Goal: Information Seeking & Learning: Learn about a topic

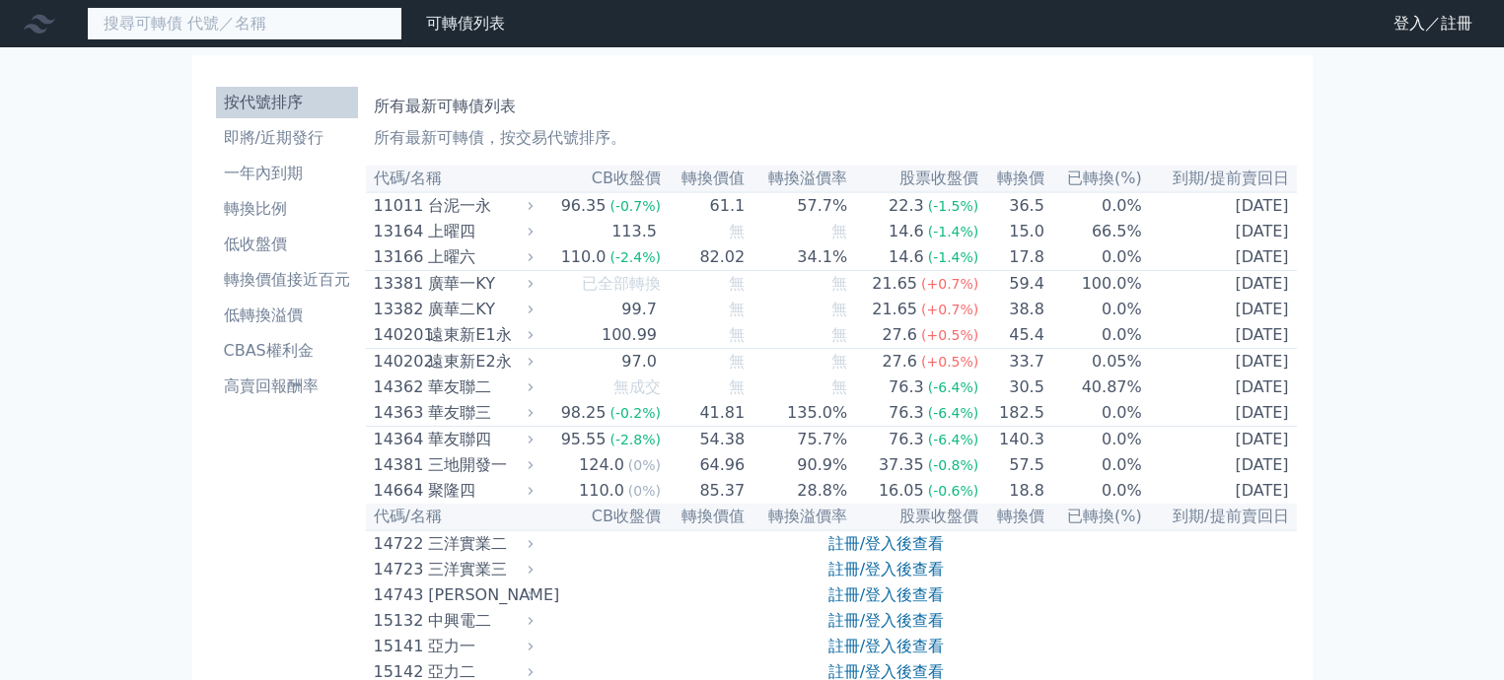
click at [351, 31] on input at bounding box center [245, 24] width 316 height 34
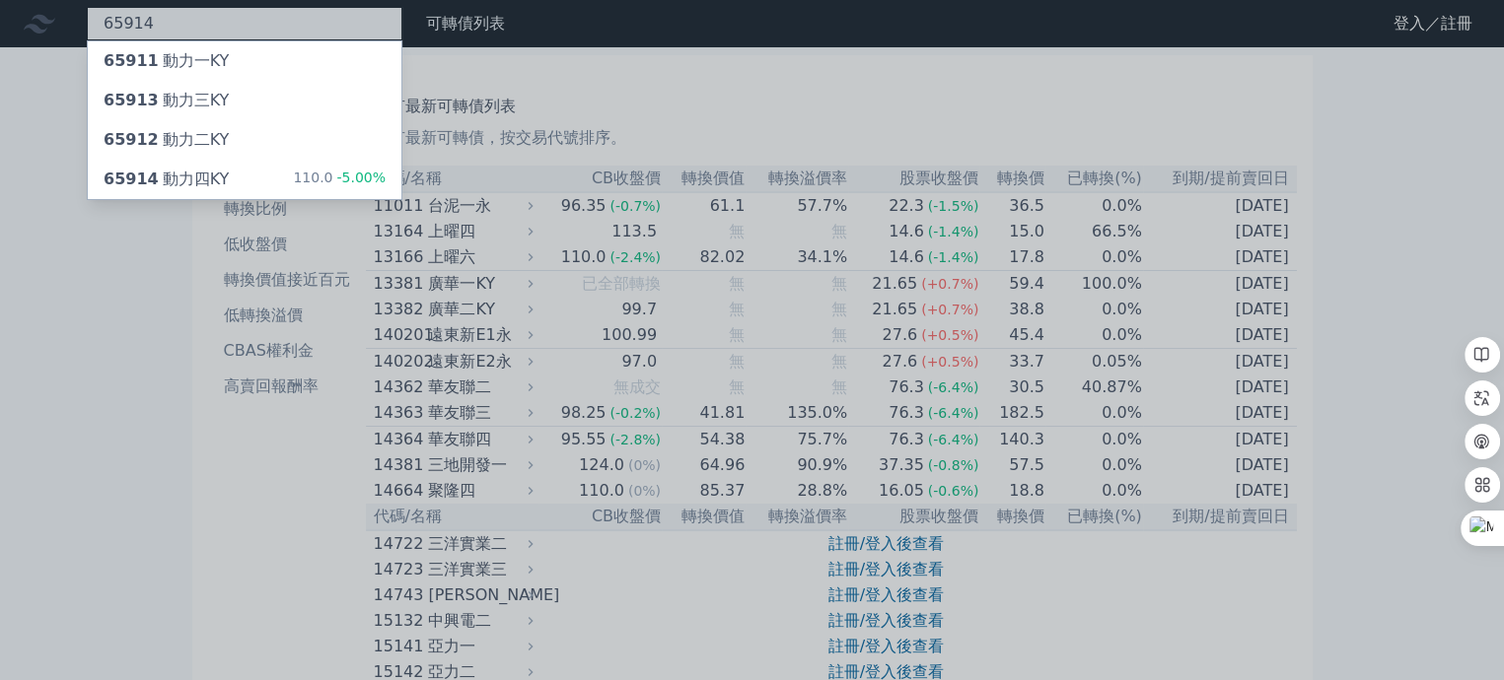
type input "65914"
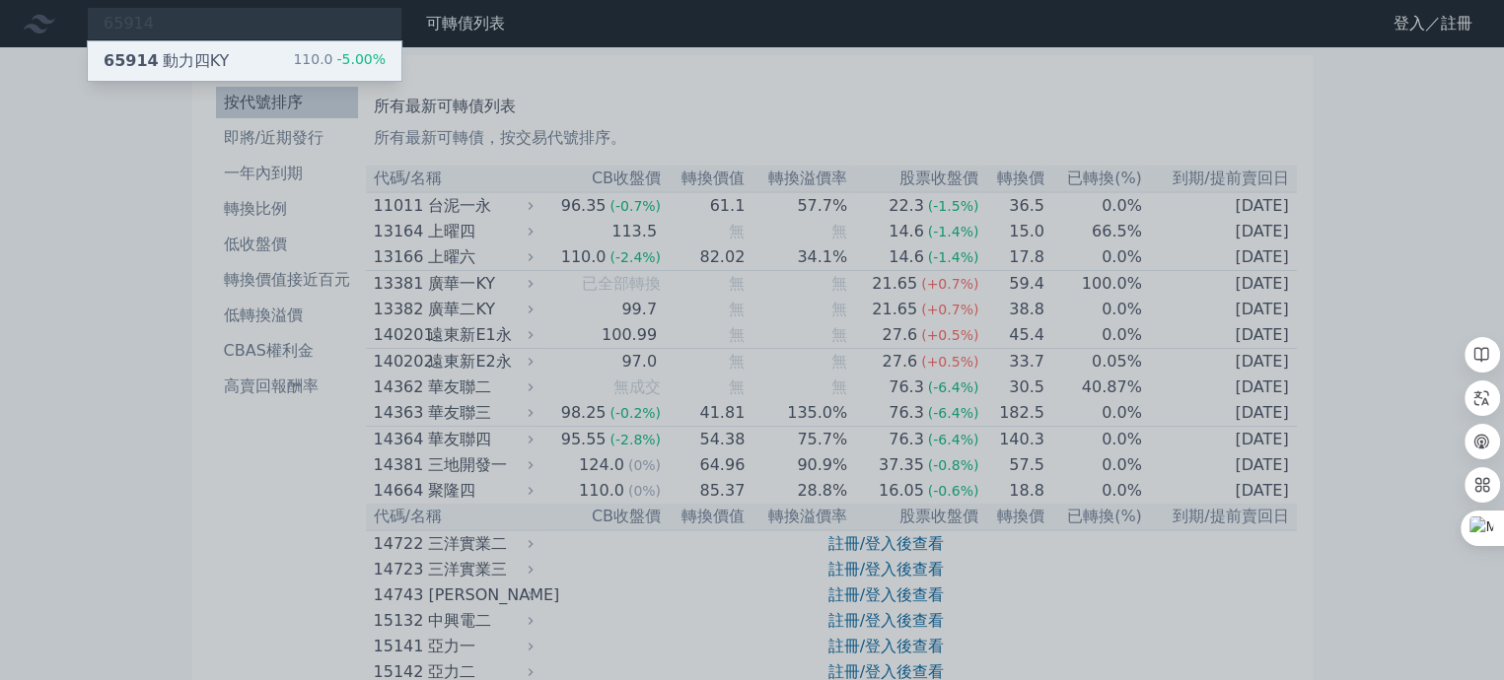
click at [245, 62] on div "65914 動力四KY 110.0 -5.00%" at bounding box center [245, 60] width 314 height 39
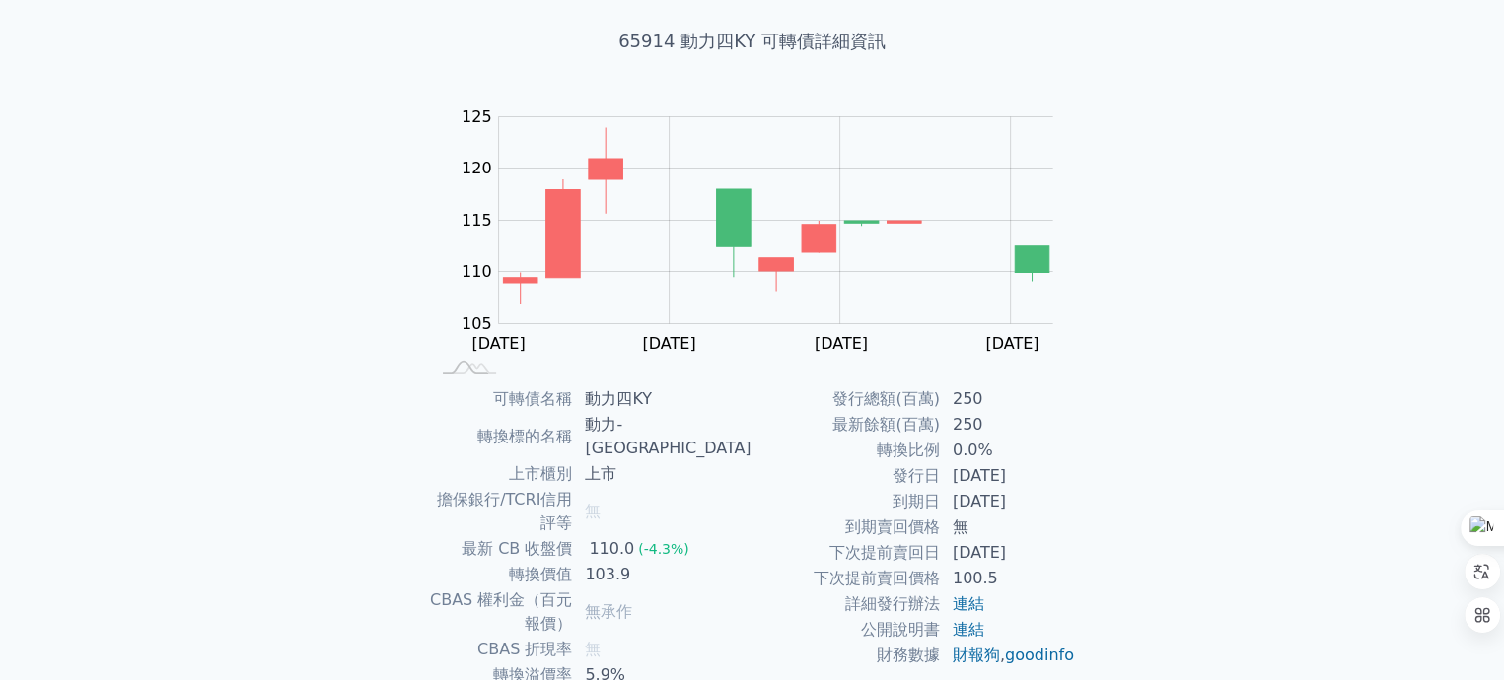
scroll to position [233, 0]
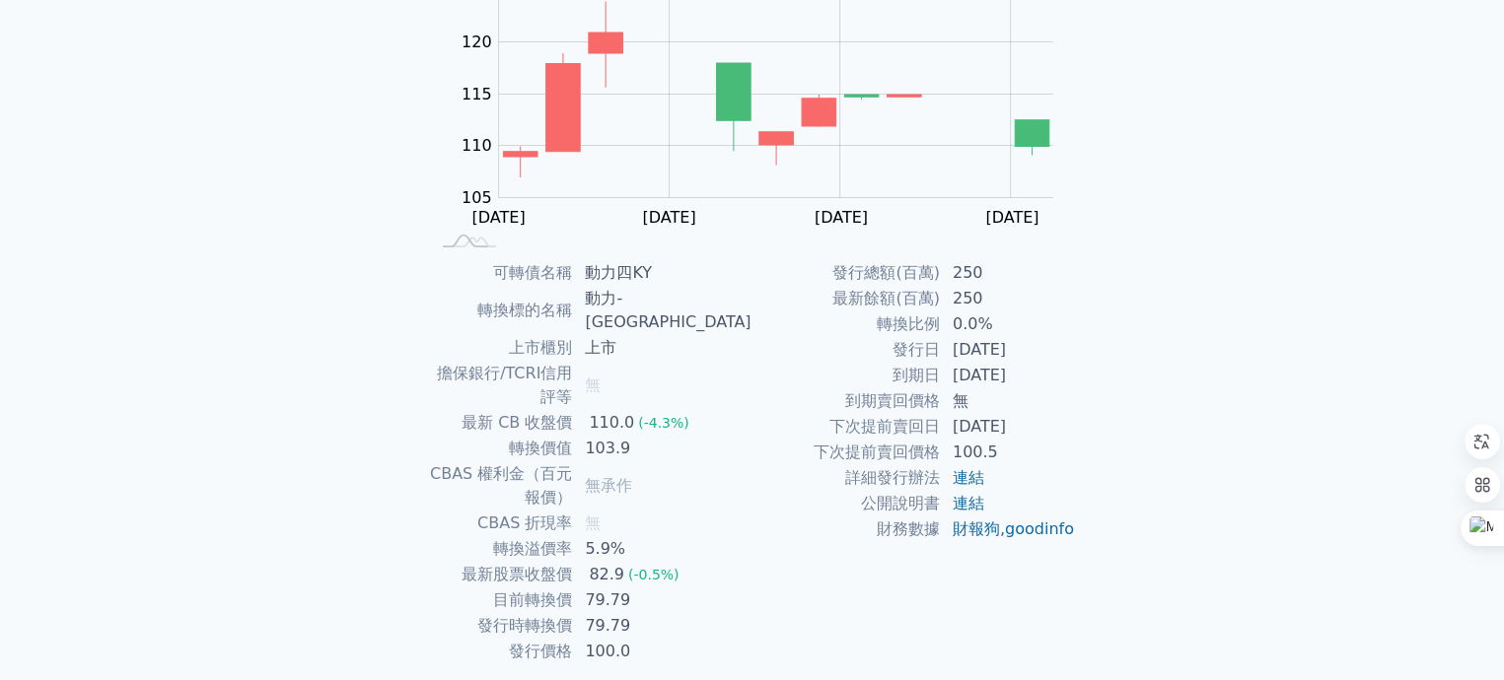
drag, startPoint x: 955, startPoint y: 432, endPoint x: 1037, endPoint y: 430, distance: 82.9
click at [1037, 430] on td "[DATE]" at bounding box center [1008, 427] width 135 height 26
copy td "[DATE]"
click at [4, 165] on div "可轉債列表 財務數據 可轉債列表 財務數據 登入／註冊 登入／註冊 可轉債列表 › 65914 動力四KY 65914 動力四KY 可轉債詳細資訊 Zoom …" at bounding box center [752, 259] width 1504 height 984
